Goal: Check status: Check status

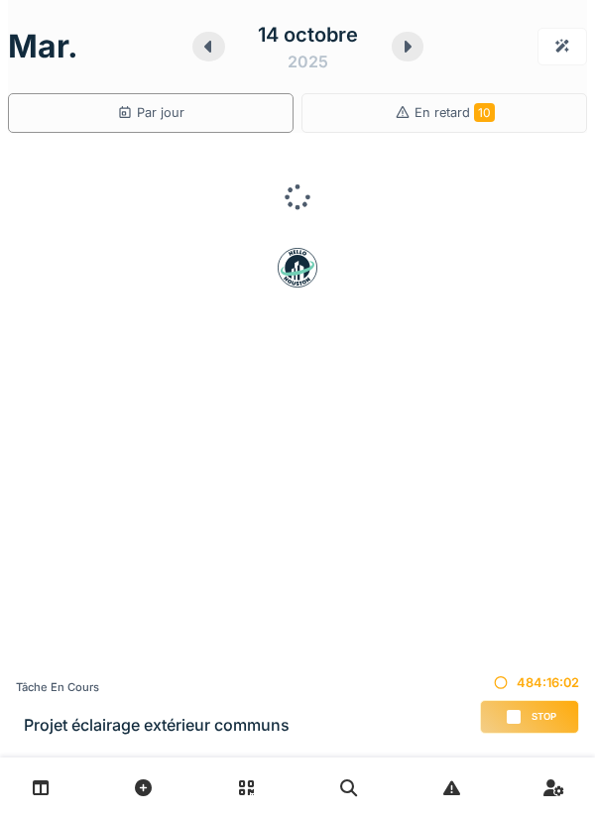
click at [208, 53] on icon at bounding box center [208, 47] width 20 height 16
click at [204, 53] on icon at bounding box center [208, 47] width 20 height 16
click at [199, 52] on icon at bounding box center [209, 47] width 20 height 16
click at [198, 52] on div "12 octobre 2025" at bounding box center [308, 46] width 230 height 61
click at [200, 49] on div at bounding box center [215, 47] width 32 height 30
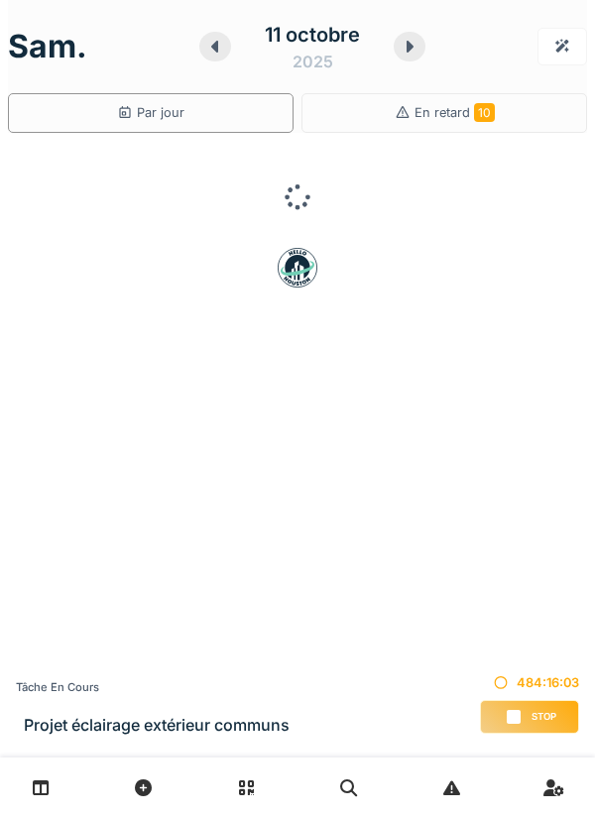
click at [205, 47] on icon at bounding box center [215, 47] width 20 height 16
click at [203, 51] on icon at bounding box center [211, 47] width 20 height 16
click at [200, 54] on div at bounding box center [212, 47] width 32 height 30
click at [198, 56] on div "8 octobre 2025" at bounding box center [307, 46] width 223 height 61
click at [220, 51] on icon at bounding box center [213, 47] width 20 height 16
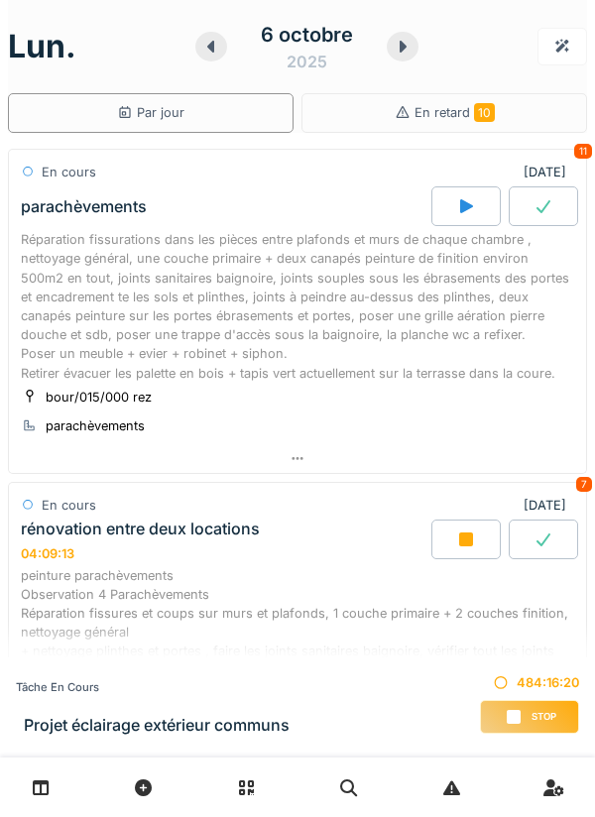
click at [396, 302] on div "Réparation fissurations dans les pièces entre plafonds et murs de chaque chambr…" at bounding box center [297, 306] width 553 height 153
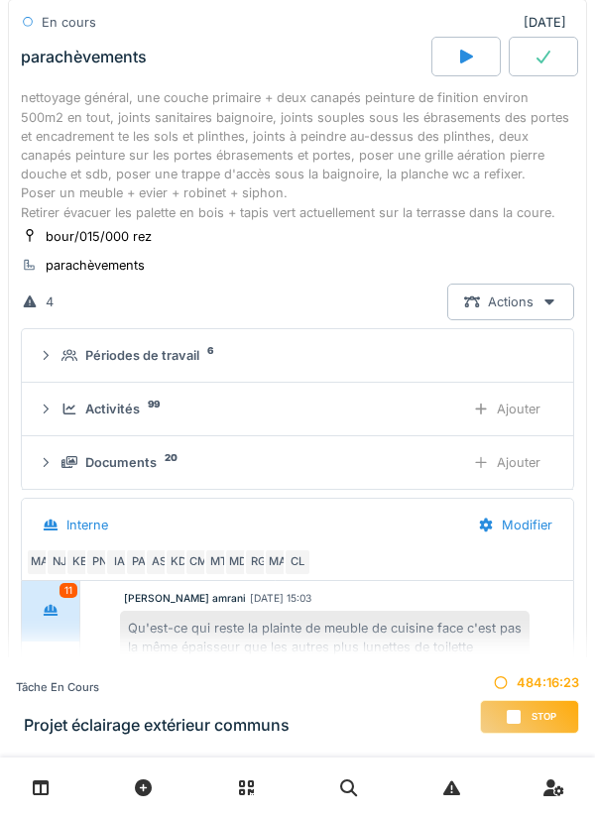
scroll to position [176, 0]
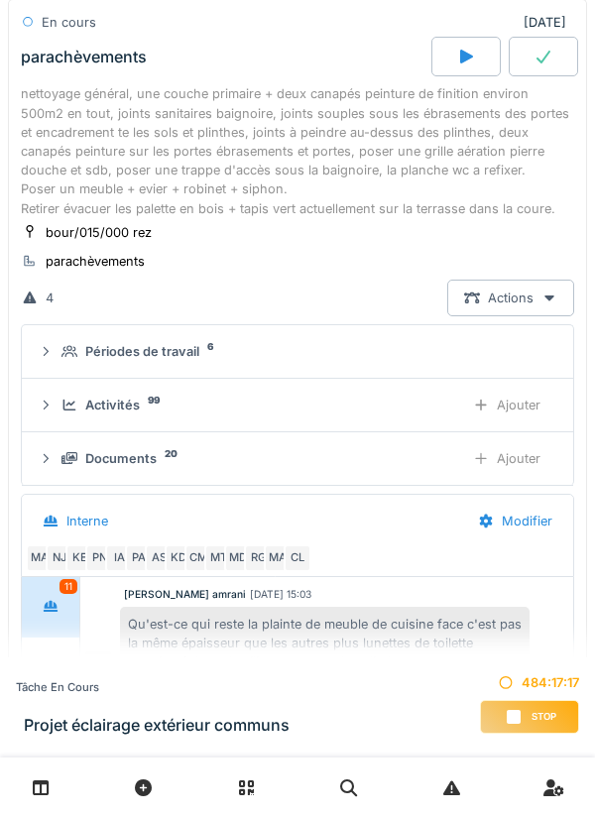
click at [132, 459] on div "Documents" at bounding box center [120, 458] width 71 height 19
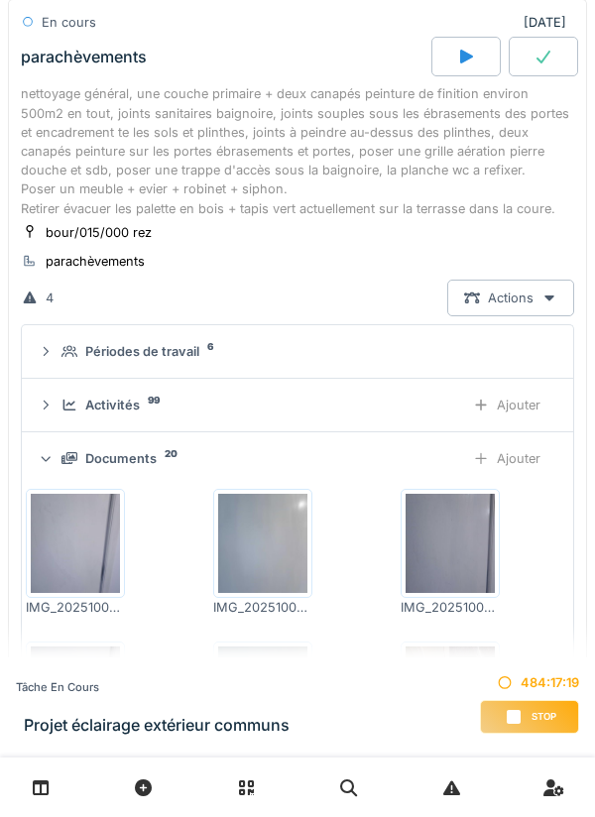
click at [105, 406] on div "Activités" at bounding box center [112, 405] width 55 height 19
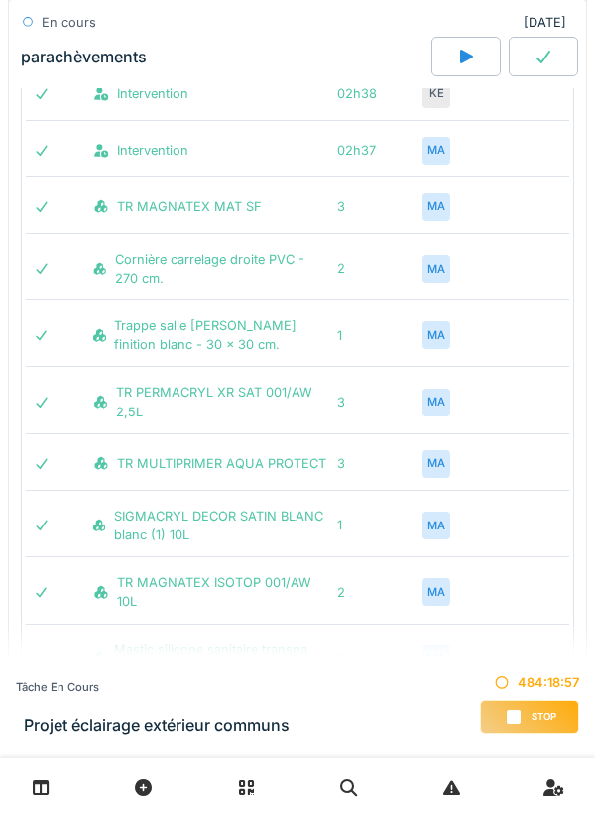
scroll to position [3119, 0]
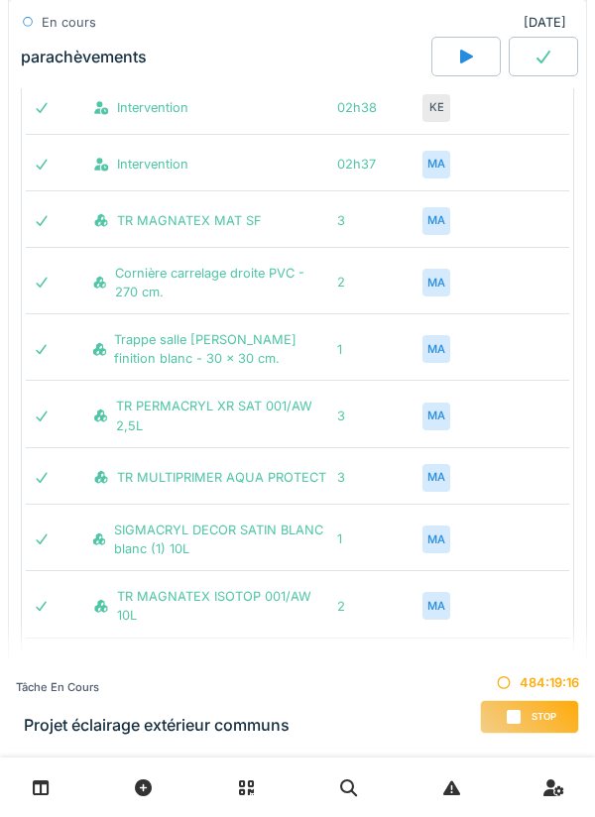
click at [431, 278] on div "MA" at bounding box center [436, 283] width 28 height 28
click at [441, 289] on div "MA" at bounding box center [436, 283] width 28 height 28
click at [436, 209] on div "MA" at bounding box center [436, 221] width 28 height 28
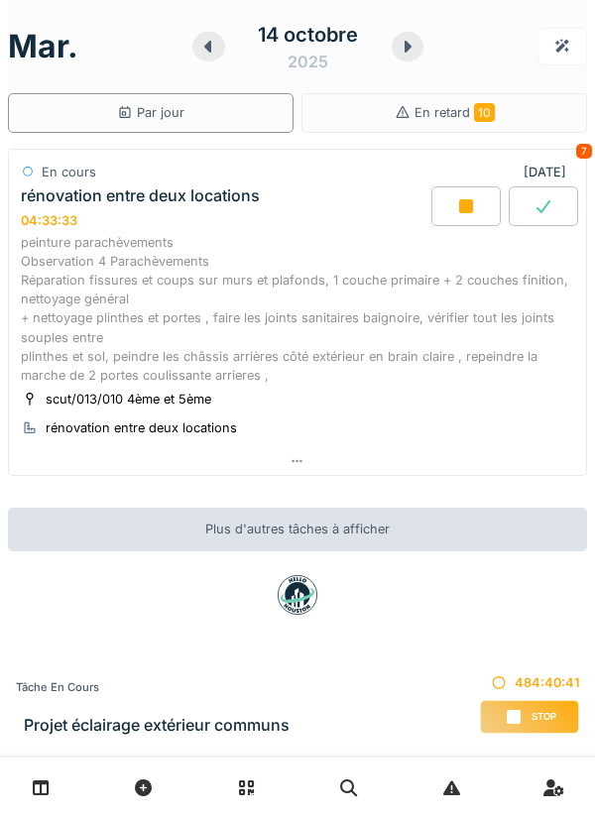
click at [454, 222] on div at bounding box center [465, 206] width 69 height 40
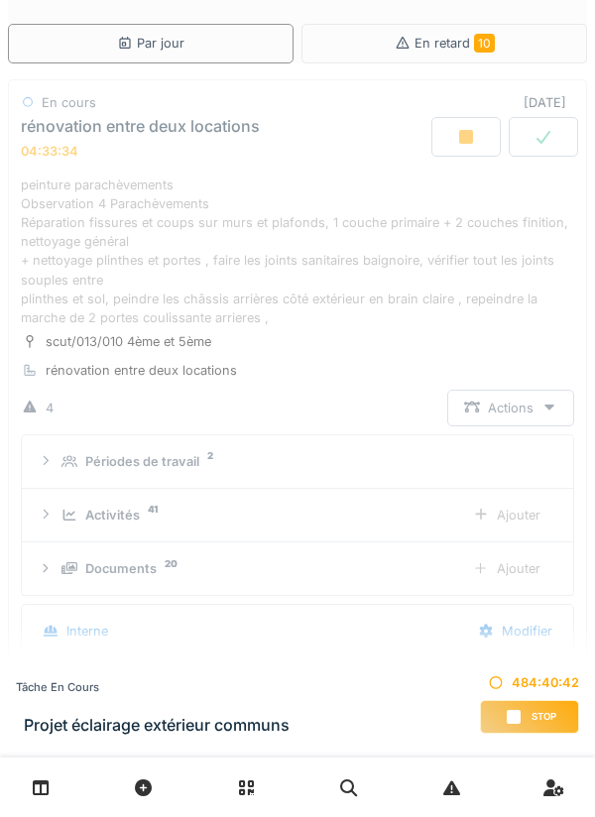
scroll to position [132, 0]
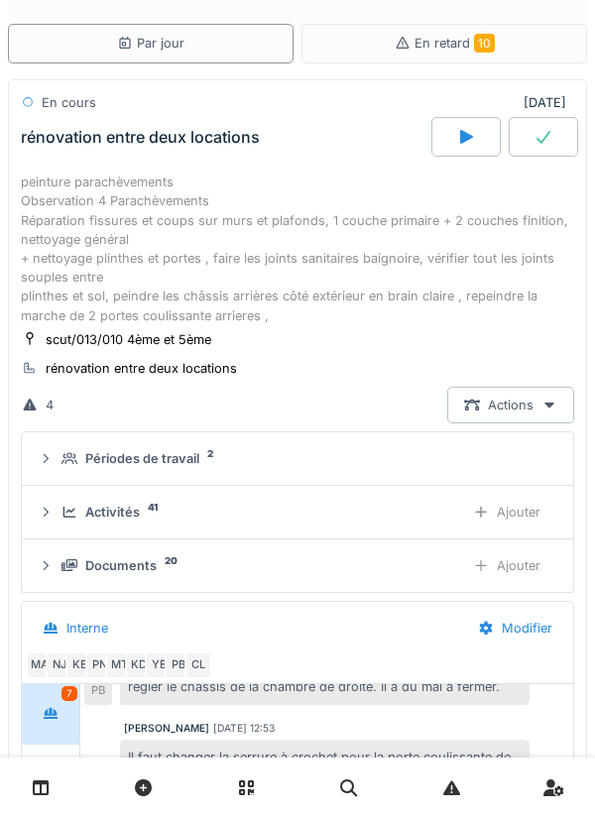
click at [458, 135] on icon at bounding box center [466, 137] width 20 height 16
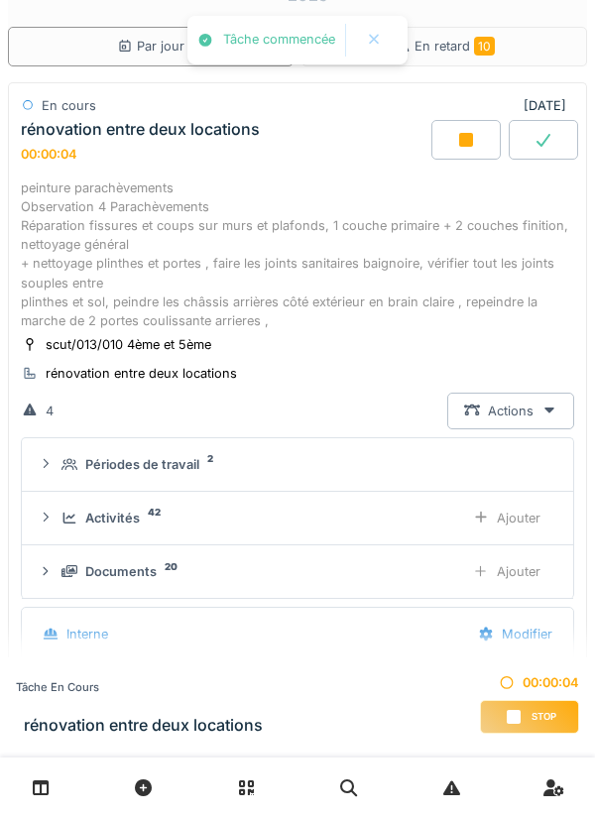
scroll to position [69, 0]
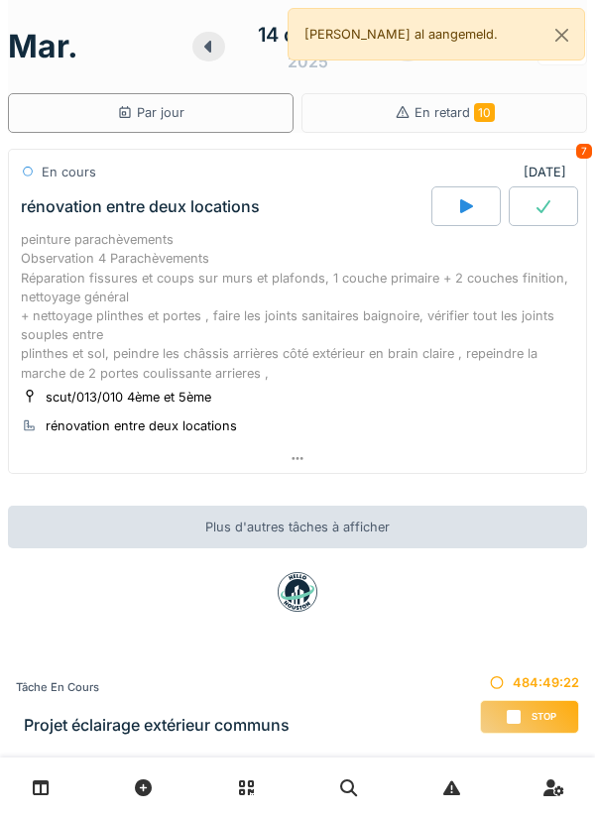
click at [200, 50] on icon at bounding box center [208, 47] width 20 height 16
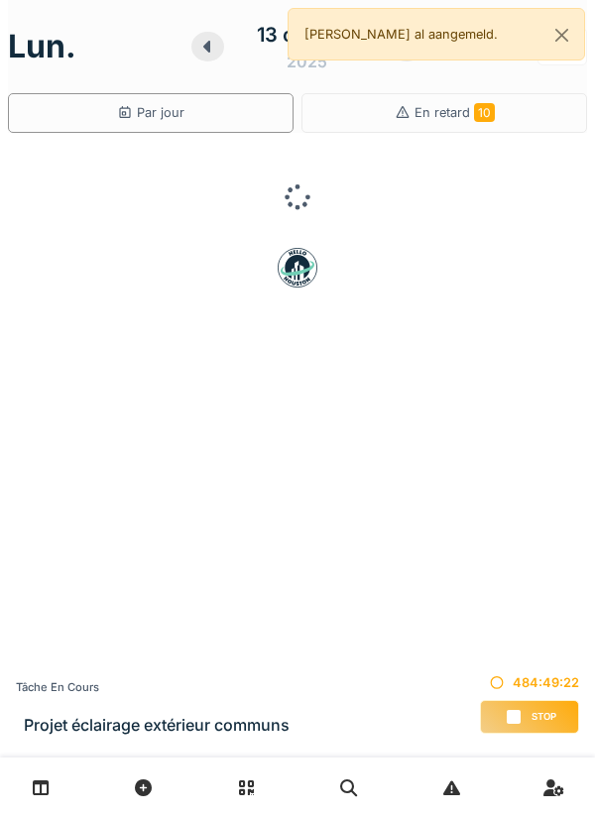
click at [199, 47] on icon at bounding box center [207, 47] width 20 height 16
click at [208, 45] on icon at bounding box center [206, 47] width 7 height 12
click at [200, 46] on div at bounding box center [215, 47] width 32 height 30
click at [201, 45] on icon at bounding box center [209, 47] width 20 height 16
click at [202, 46] on icon at bounding box center [209, 47] width 20 height 16
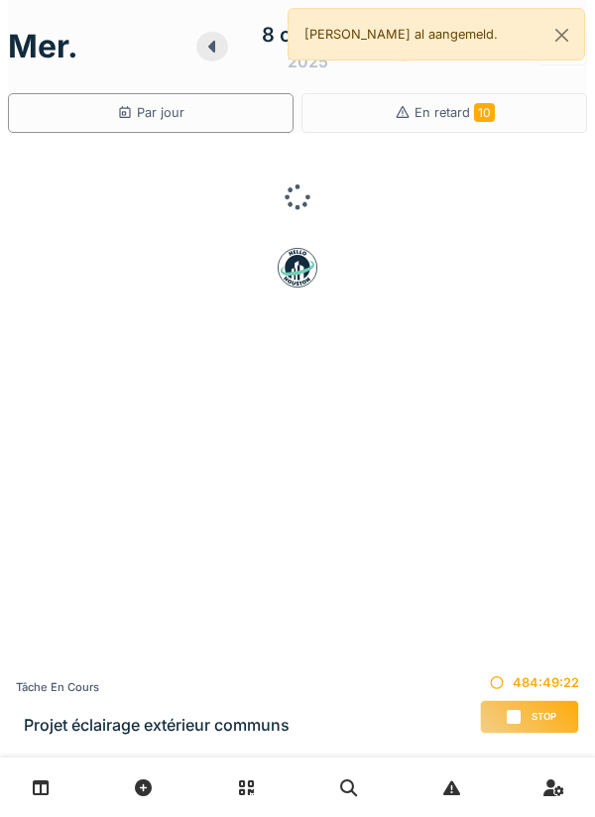
click at [205, 47] on icon at bounding box center [212, 47] width 20 height 16
click at [203, 53] on icon at bounding box center [213, 47] width 20 height 16
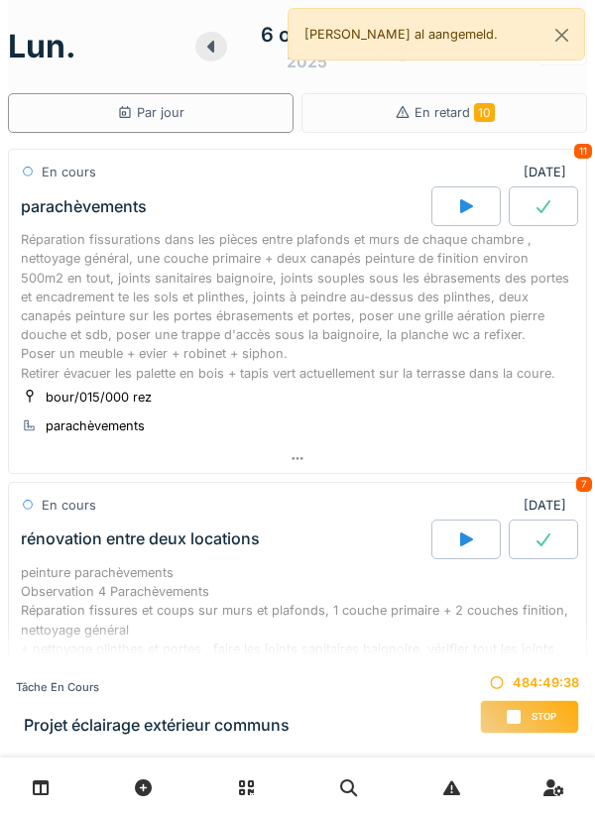
click at [371, 307] on div "Réparation fissurations dans les pièces entre plafonds et murs de chaque chambr…" at bounding box center [297, 306] width 553 height 153
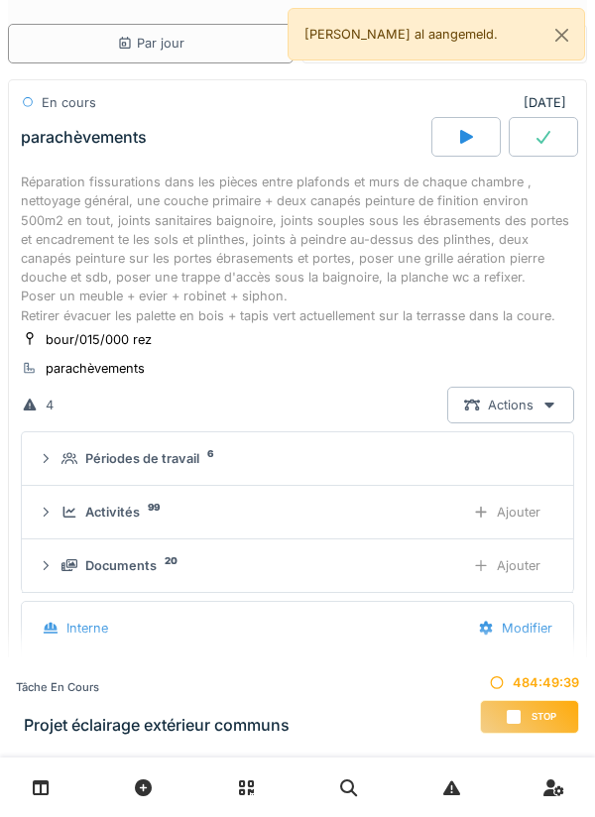
scroll to position [494, 0]
click at [151, 514] on div "Activités 99" at bounding box center [254, 512] width 387 height 19
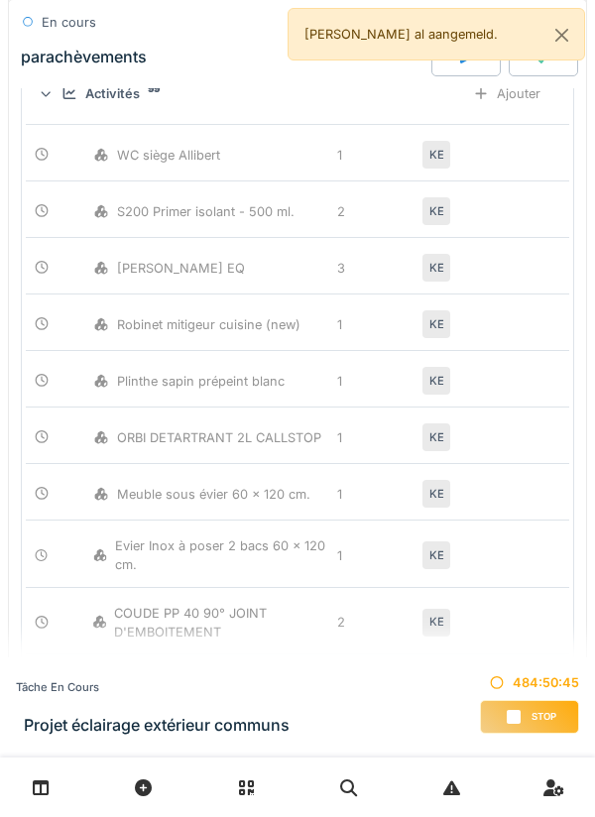
scroll to position [395, 0]
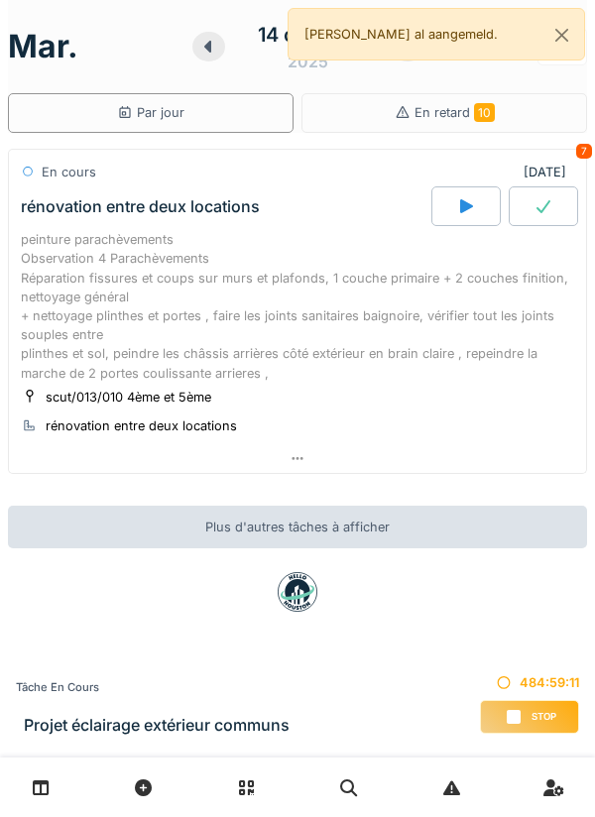
click at [478, 276] on div "peinture parachèvements Observation 4 Parachèvements Réparation fissures et cou…" at bounding box center [297, 306] width 553 height 153
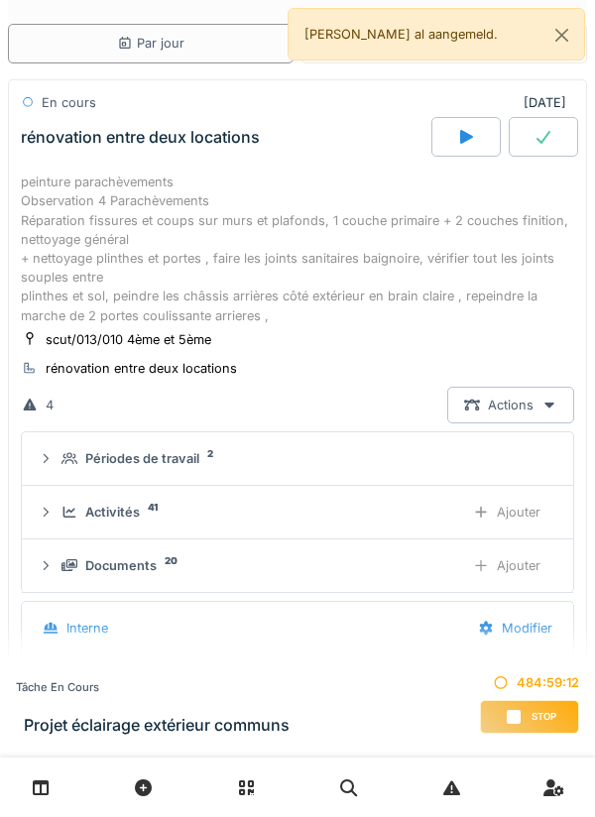
scroll to position [132, 0]
click at [518, 519] on div "Ajouter" at bounding box center [506, 512] width 101 height 37
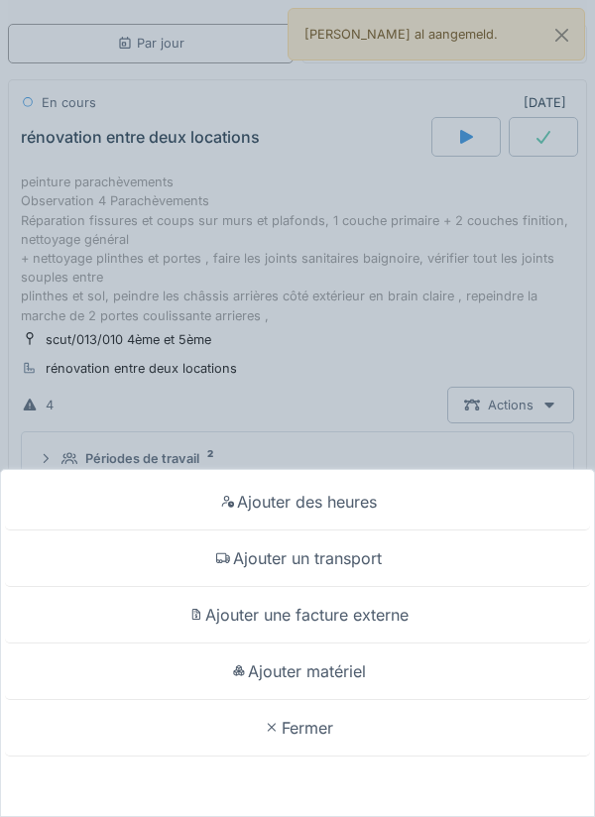
click at [366, 681] on div "Ajouter matériel" at bounding box center [297, 672] width 585 height 57
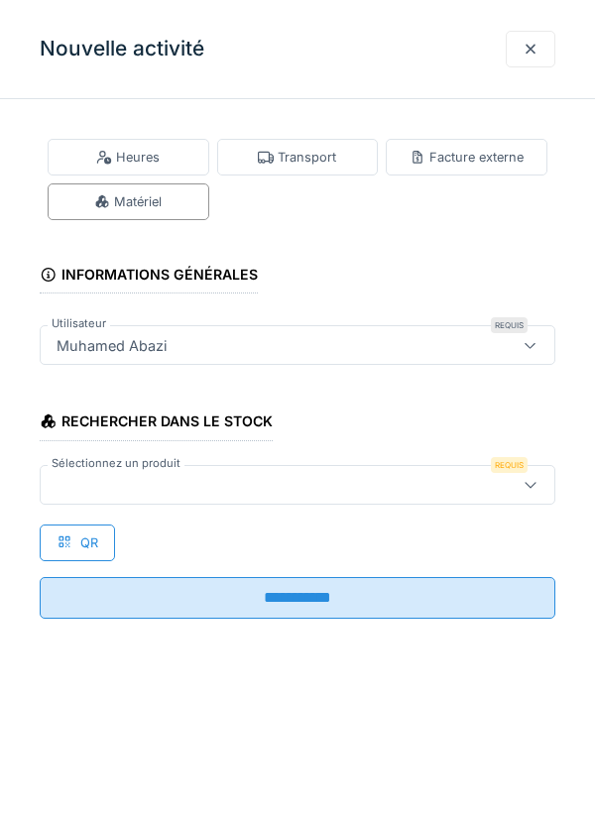
click at [520, 497] on div at bounding box center [531, 485] width 48 height 38
